Goal: Information Seeking & Learning: Learn about a topic

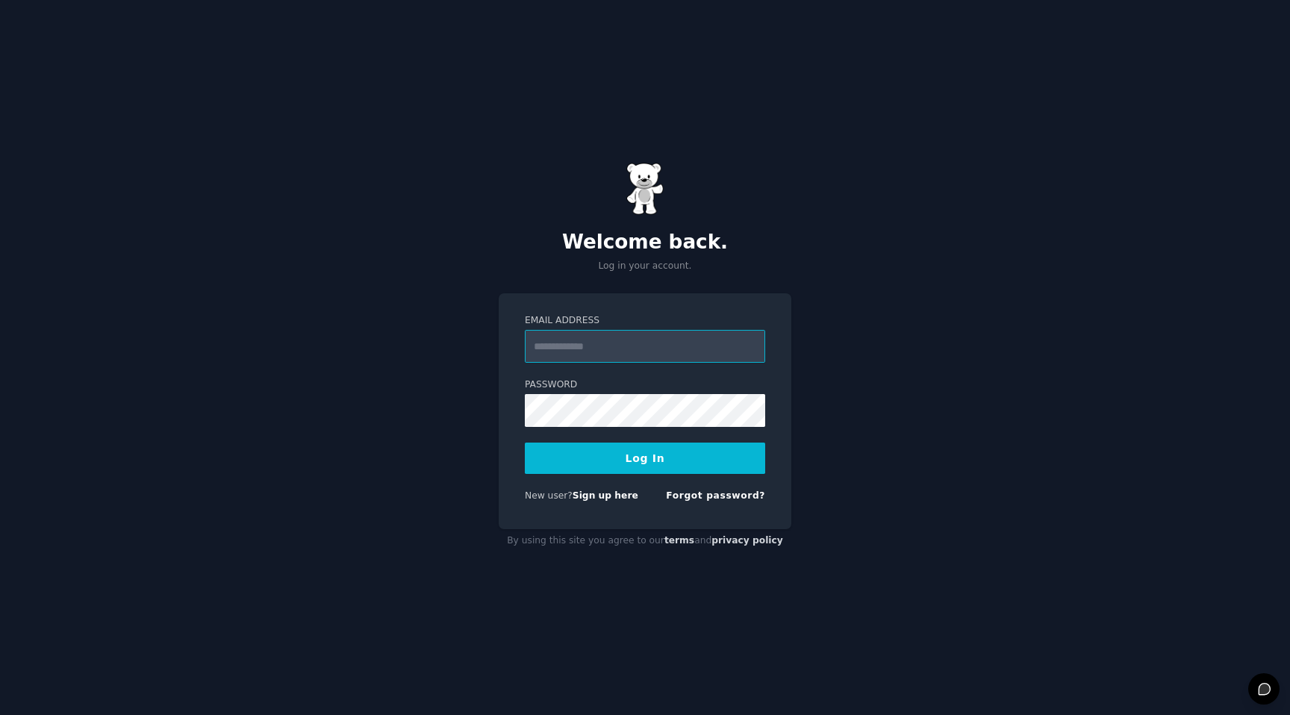
type input "**********"
click at [525, 443] on button "Log In" at bounding box center [645, 458] width 240 height 31
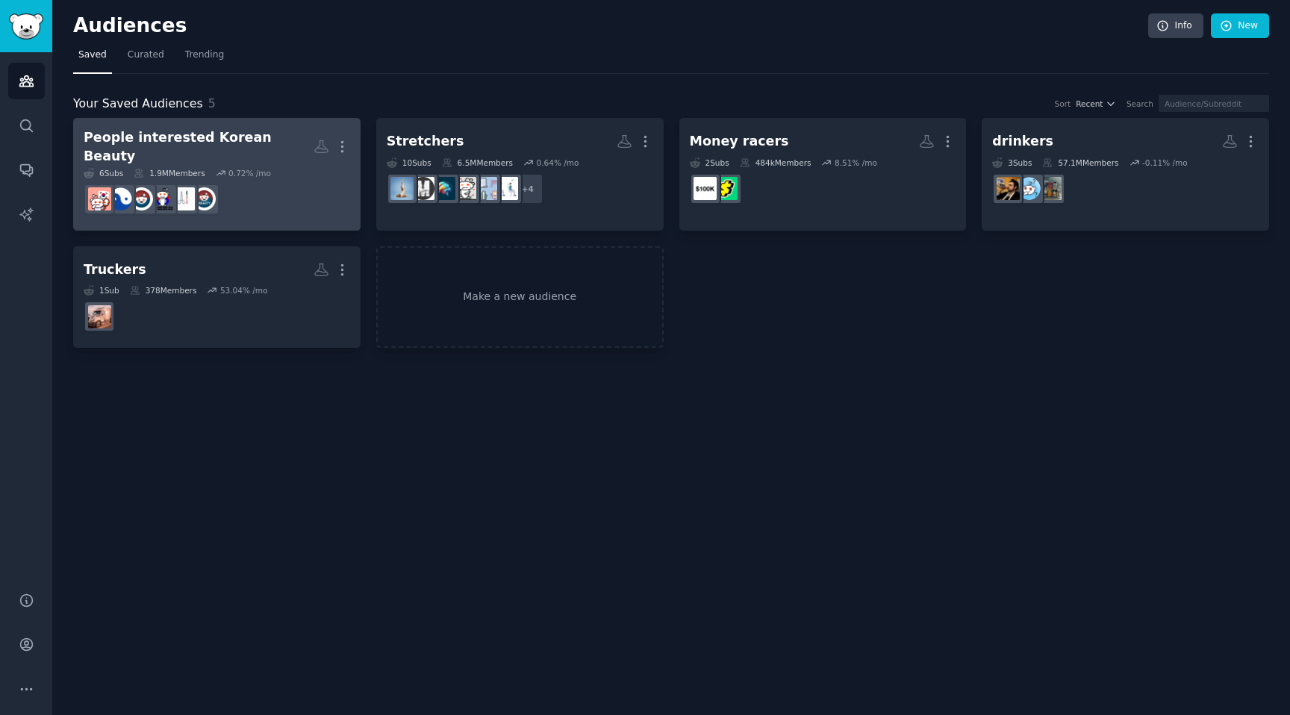
click at [237, 136] on div "People interested Korean Beauty" at bounding box center [199, 146] width 230 height 37
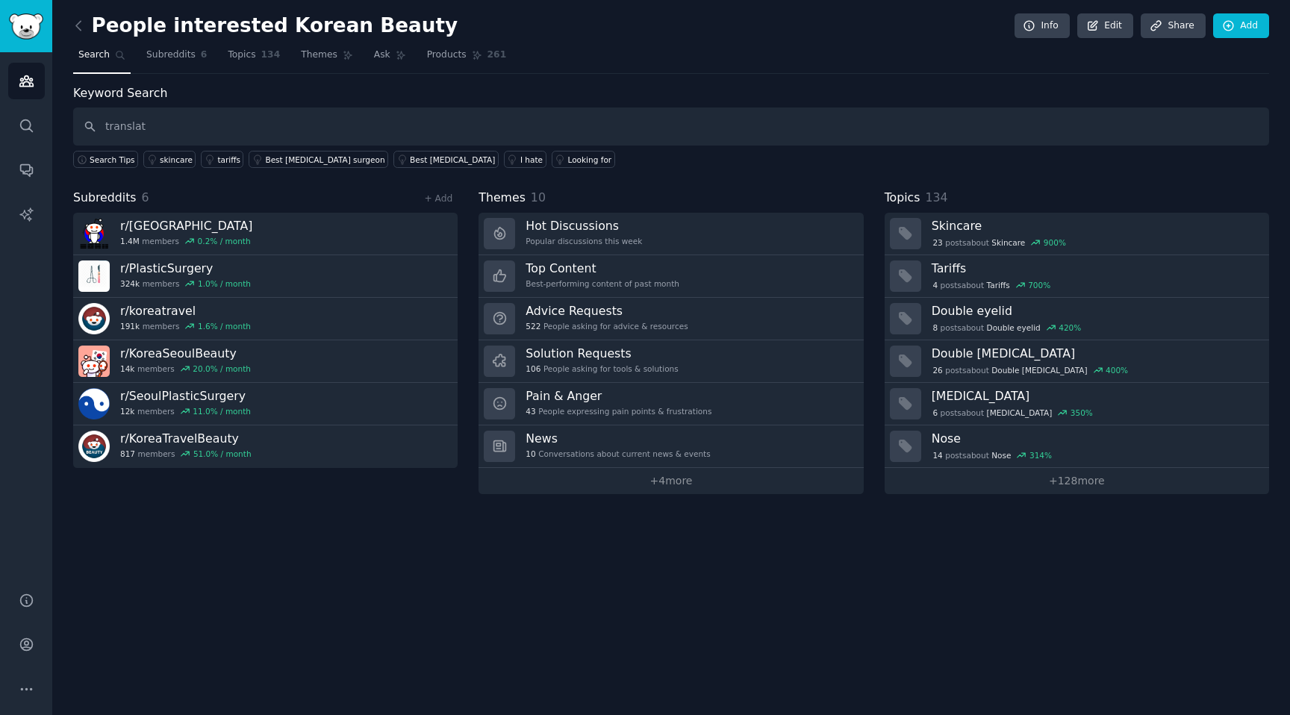
type input "translat"
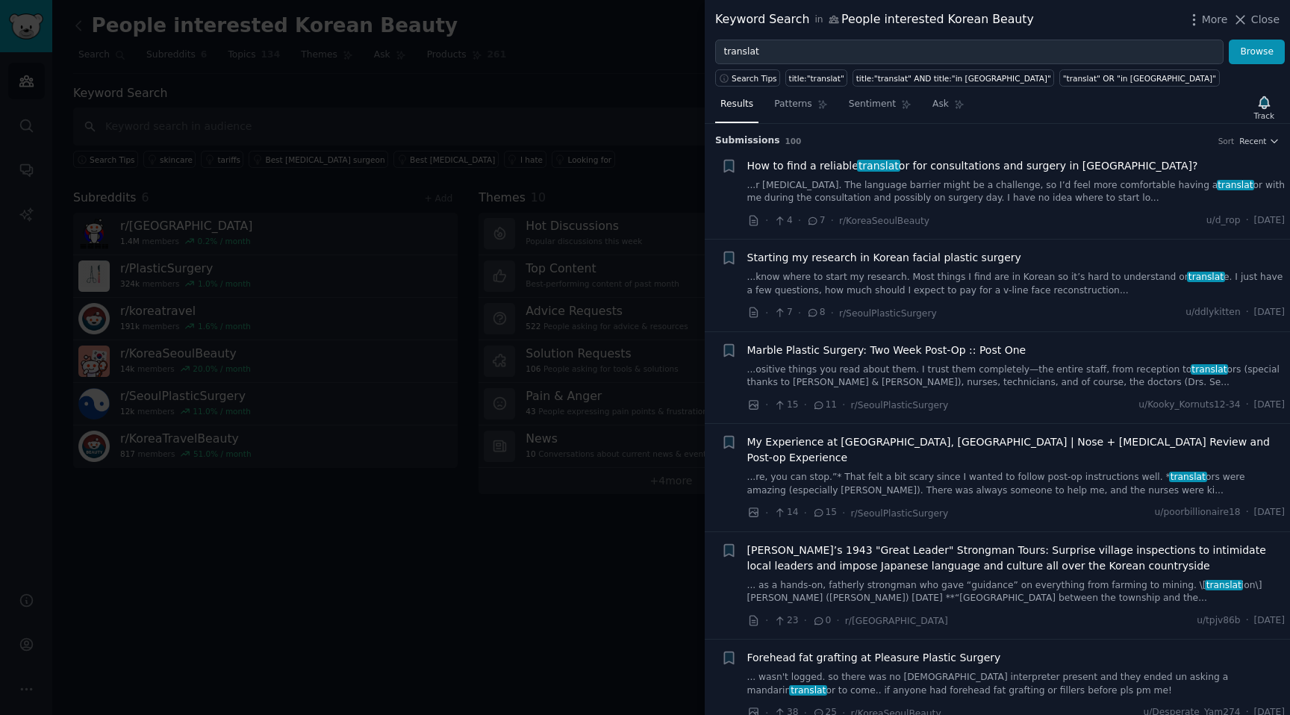
click at [844, 137] on h3 "Submission s 100 Sort Recent" at bounding box center [997, 140] width 565 height 13
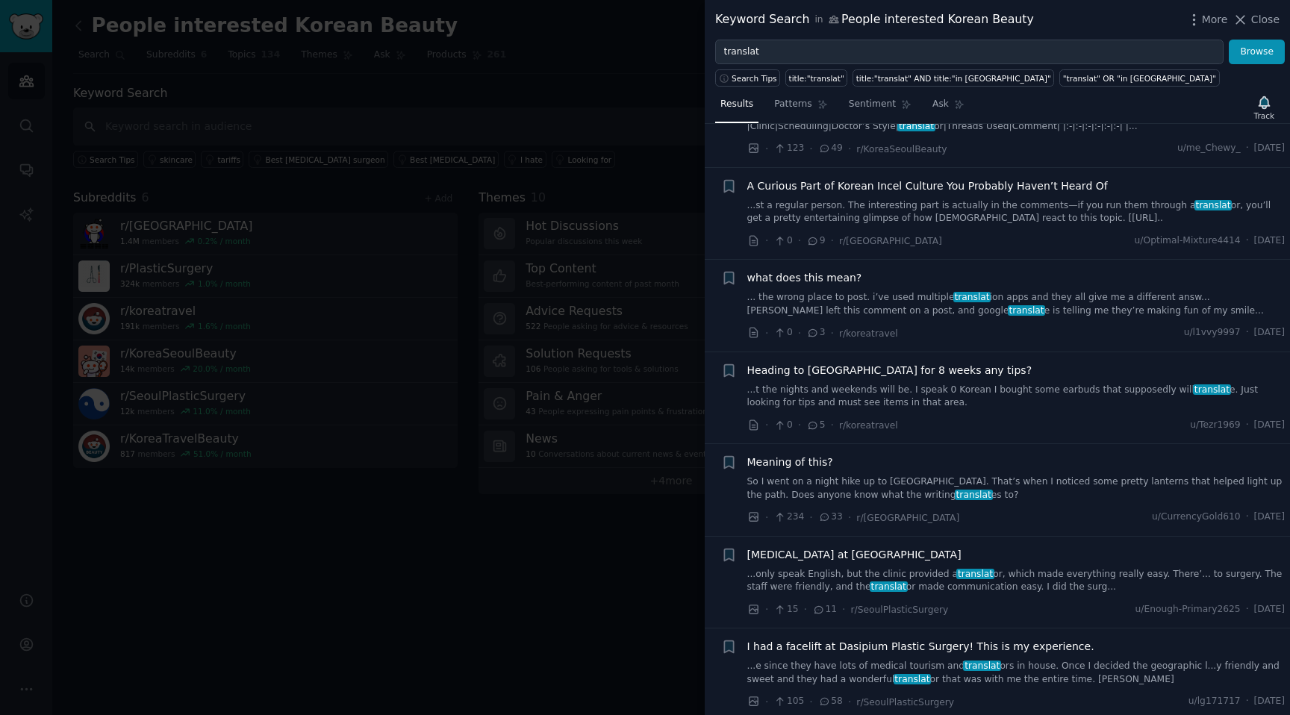
scroll to position [1086, 0]
